Goal: Task Accomplishment & Management: Manage account settings

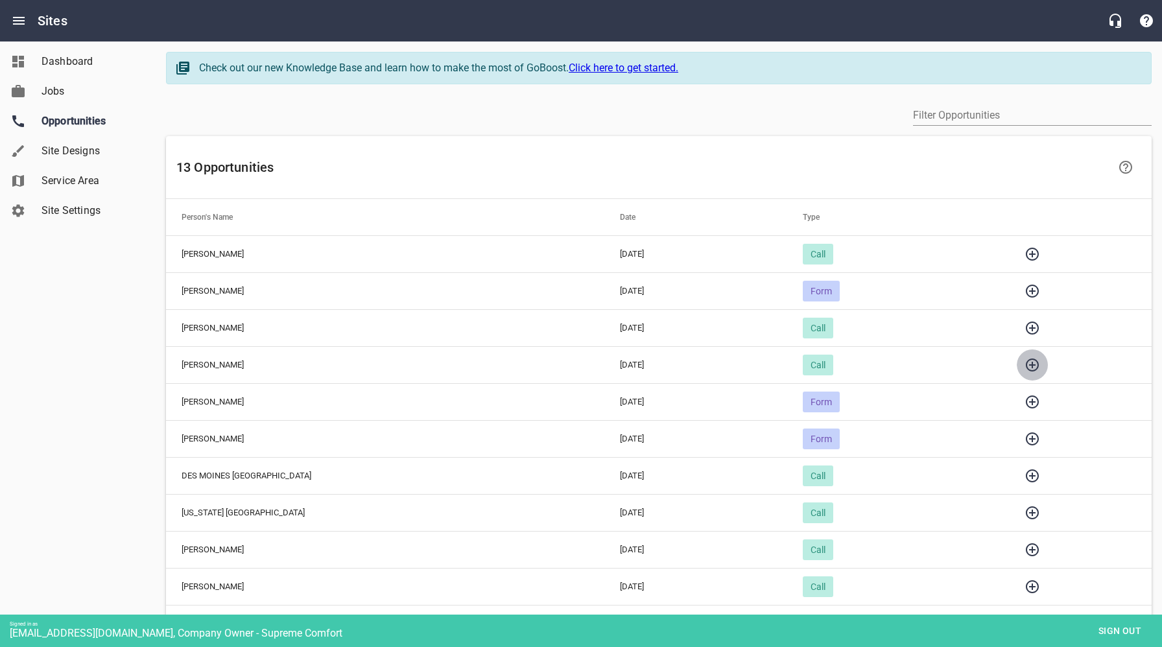
click at [1026, 364] on icon "button" at bounding box center [1032, 365] width 13 height 13
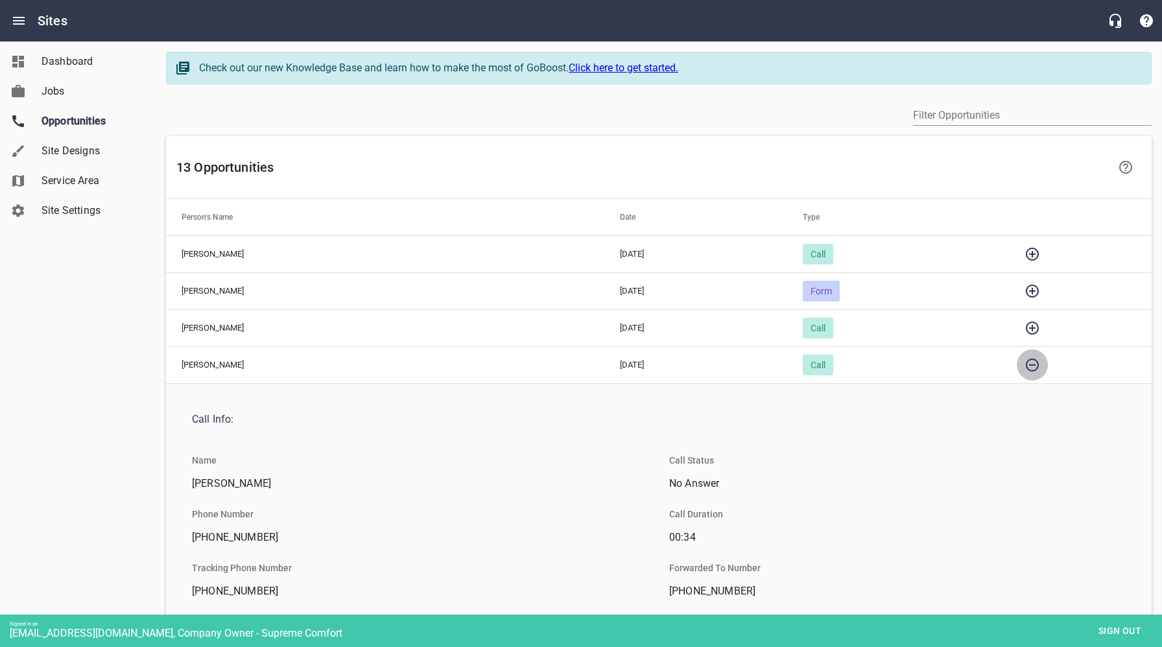
click at [1026, 364] on icon "button" at bounding box center [1032, 365] width 13 height 13
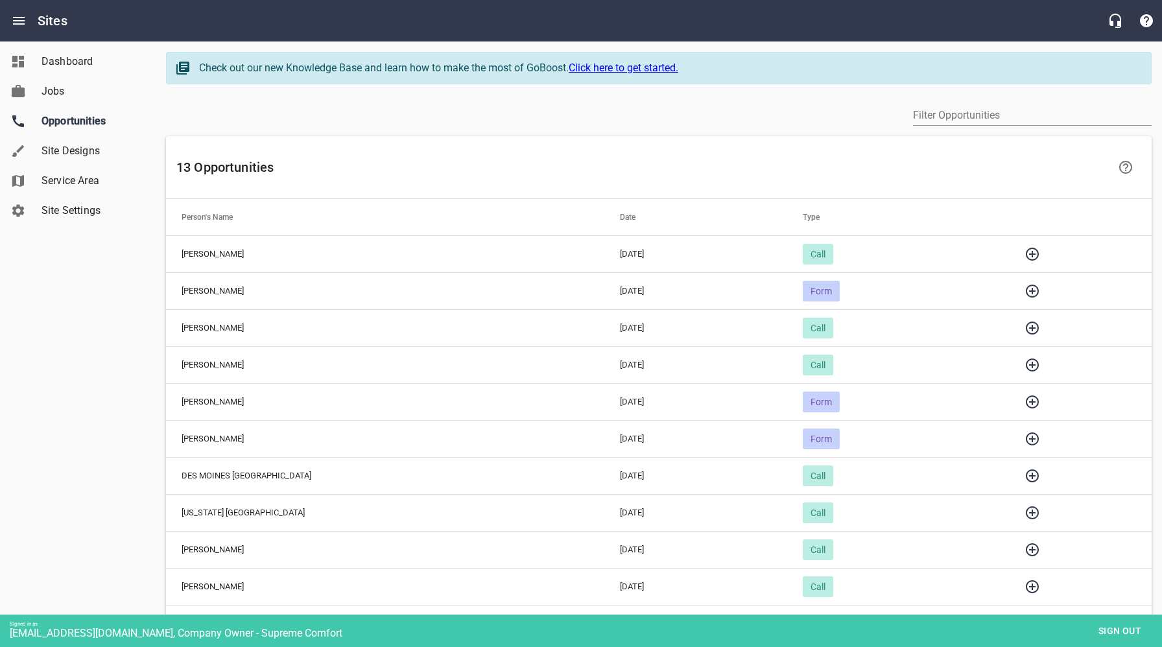
click at [1025, 326] on icon "button" at bounding box center [1033, 328] width 16 height 16
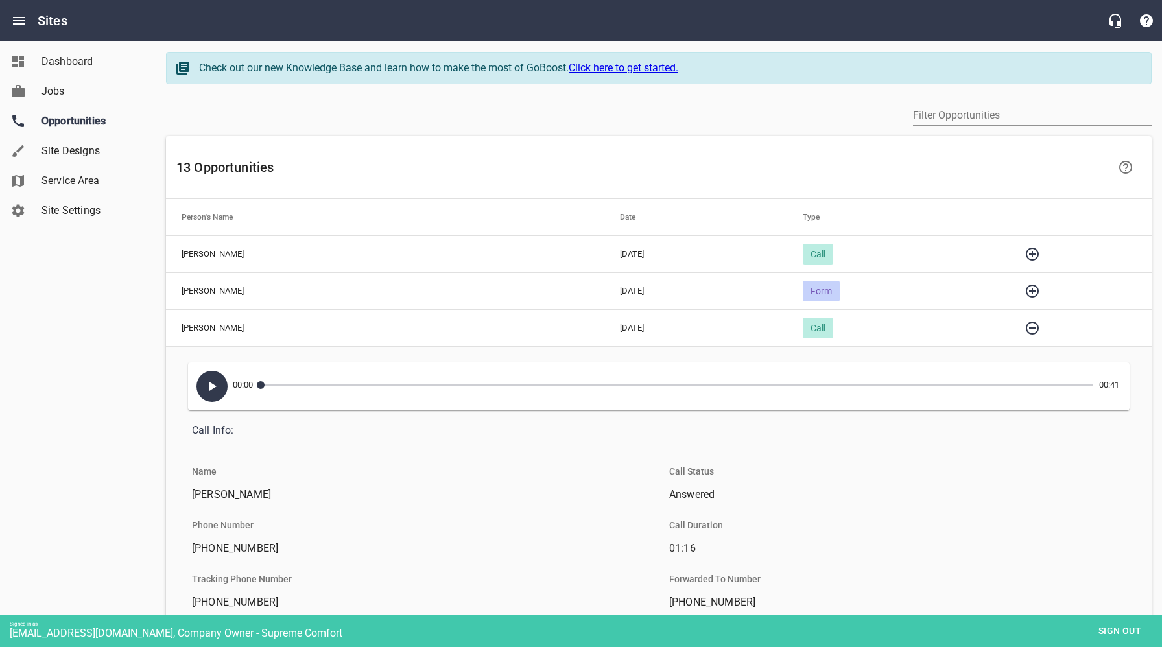
click at [217, 382] on icon "button" at bounding box center [212, 387] width 16 height 16
click at [212, 385] on icon "button" at bounding box center [212, 387] width 16 height 16
click at [1025, 287] on icon "button" at bounding box center [1033, 291] width 16 height 16
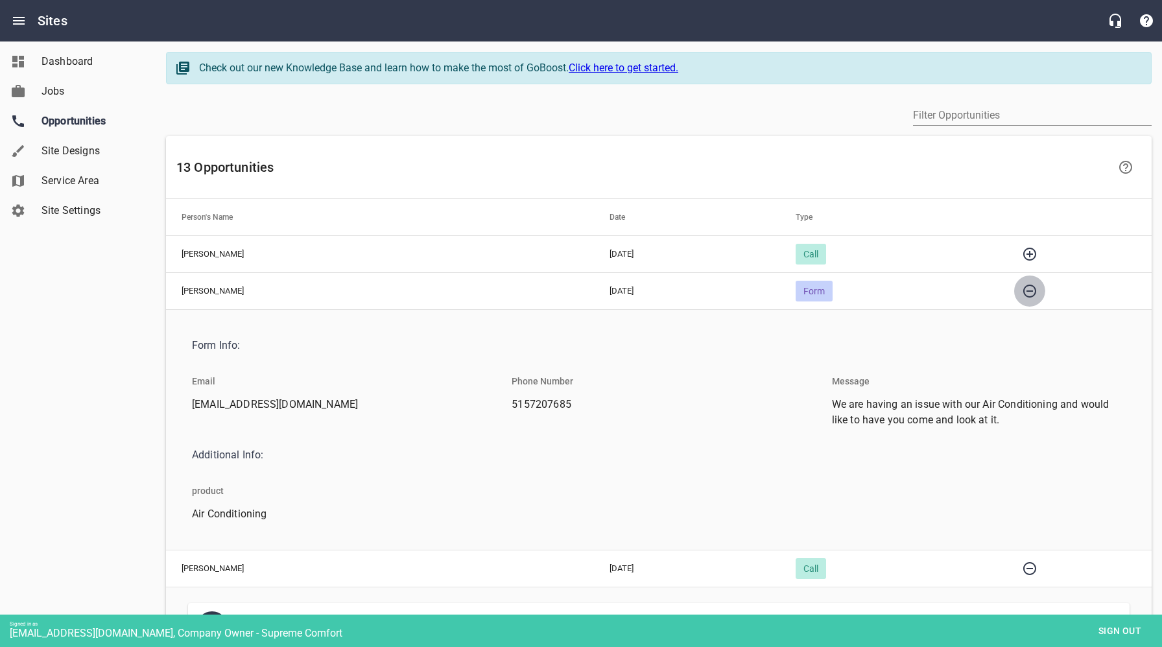
click at [1022, 287] on icon "button" at bounding box center [1030, 291] width 16 height 16
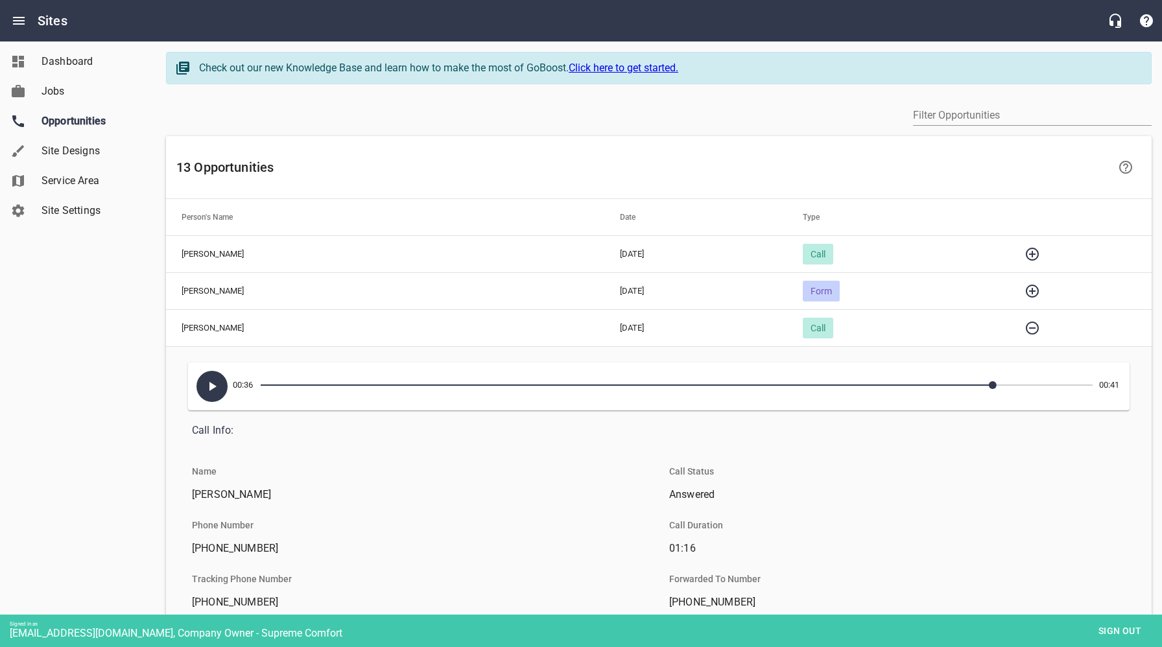
click at [1025, 252] on icon "button" at bounding box center [1033, 254] width 16 height 16
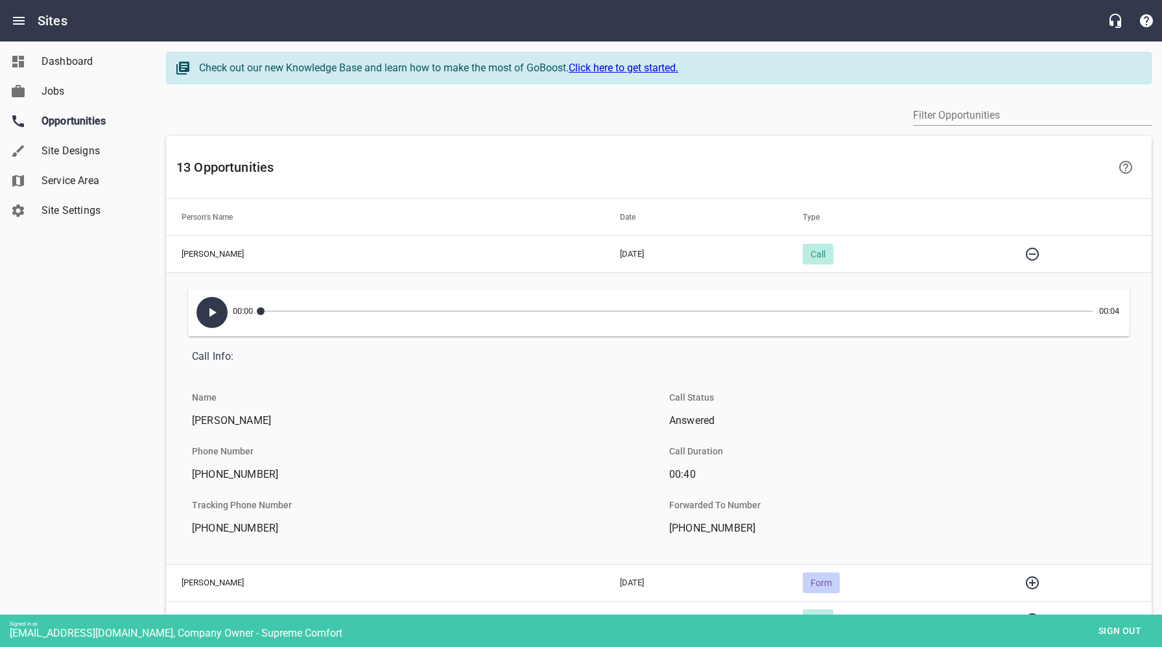
click at [218, 315] on icon "button" at bounding box center [212, 313] width 16 height 16
click at [1111, 636] on span "Sign out" at bounding box center [1120, 631] width 54 height 16
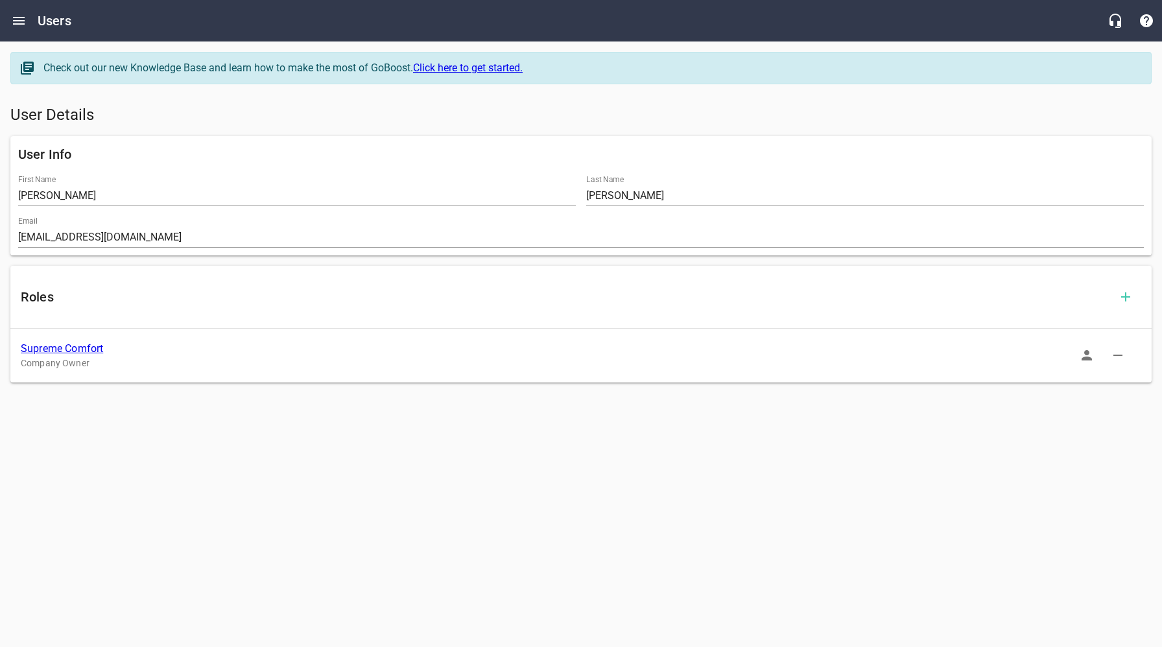
click at [81, 350] on link "Supreme Comfort" at bounding box center [62, 348] width 82 height 12
